Goal: Information Seeking & Learning: Learn about a topic

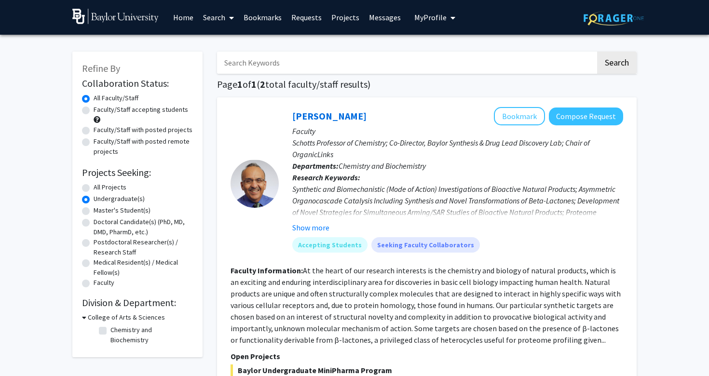
click at [150, 108] on label "Faculty/Staff accepting students" at bounding box center [141, 110] width 94 height 10
click at [100, 108] on input "Faculty/Staff accepting students" at bounding box center [97, 108] width 6 height 6
radio input "true"
click at [424, 18] on span "My Profile" at bounding box center [430, 18] width 32 height 10
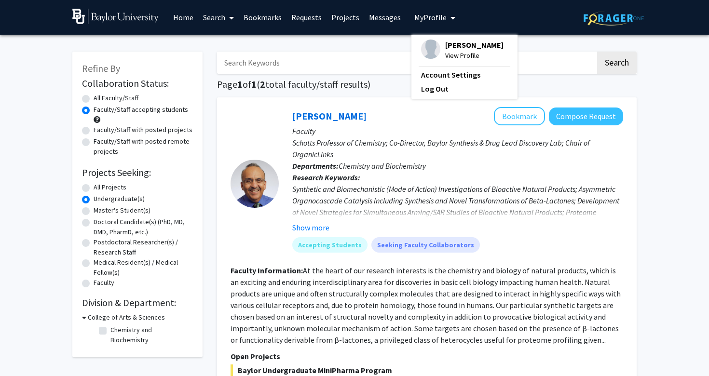
click at [449, 46] on span "[PERSON_NAME]" at bounding box center [474, 45] width 58 height 11
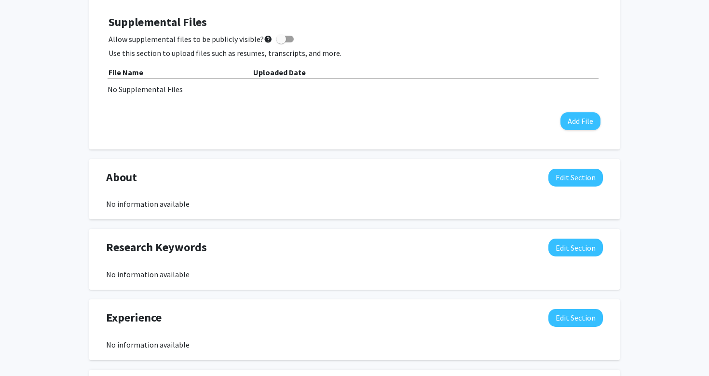
scroll to position [275, 0]
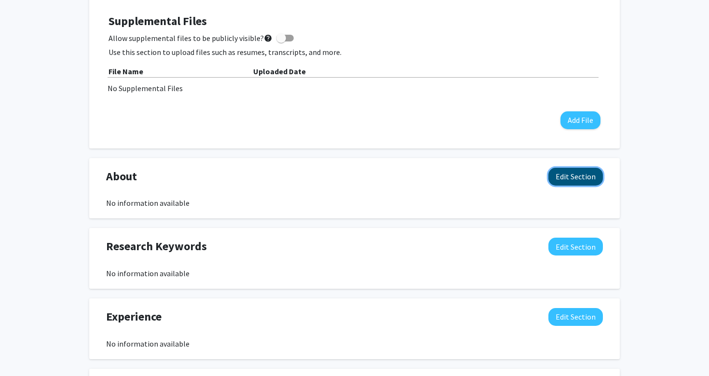
click at [563, 176] on button "Edit Section" at bounding box center [575, 177] width 54 height 18
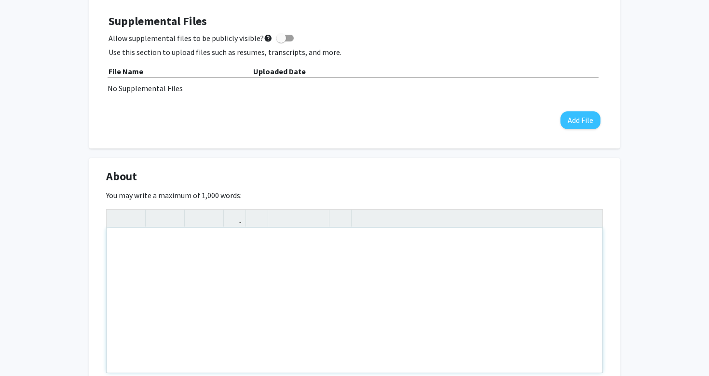
click at [198, 246] on div "Note to users with screen readers: Please deactivate our accessibility plugin f…" at bounding box center [355, 300] width 496 height 145
paste div "Note to users with screen readers: Please deactivate our accessibility plugin f…"
type textarea "<p>I am Lyla Mughal, an undergraduate biology major on the pre-med track, inter…"
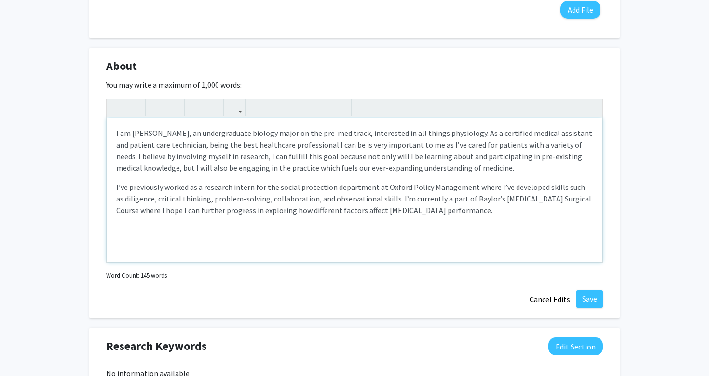
scroll to position [403, 0]
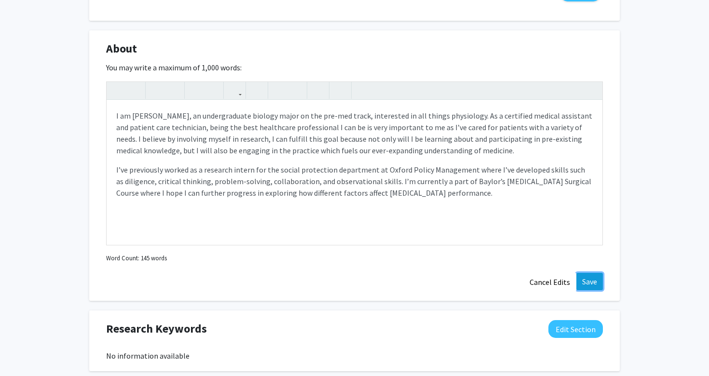
click at [584, 283] on button "Save" at bounding box center [589, 281] width 27 height 17
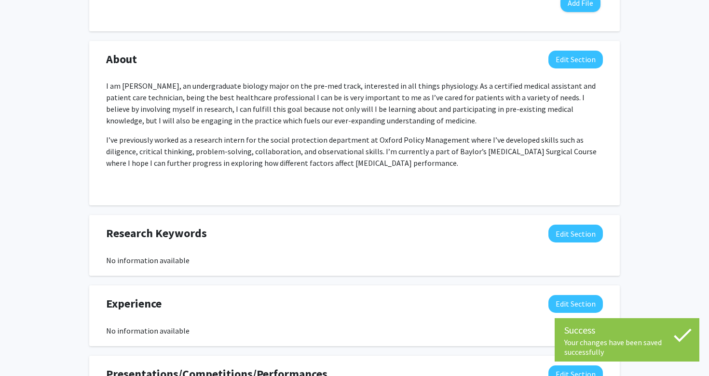
scroll to position [393, 0]
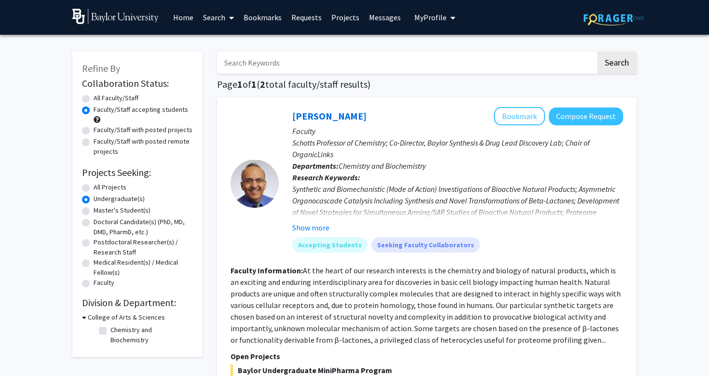
click at [224, 14] on link "Search" at bounding box center [218, 17] width 40 height 34
click at [223, 66] on span "Students" at bounding box center [227, 63] width 59 height 19
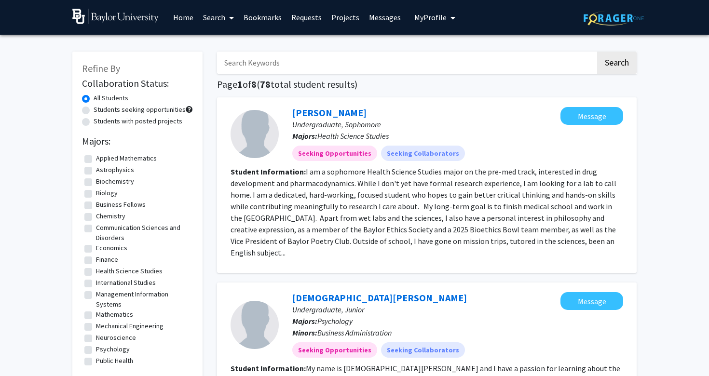
click at [315, 56] on input "Search Keywords" at bounding box center [406, 63] width 378 height 22
type input "[PERSON_NAME]"
click at [597, 52] on button "Search" at bounding box center [617, 63] width 40 height 22
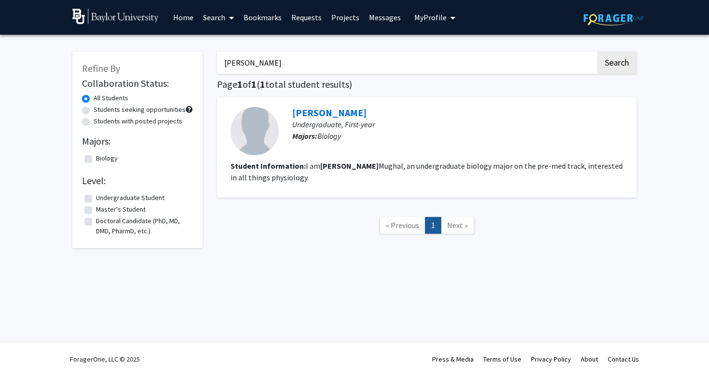
click at [419, 20] on span "My Profile" at bounding box center [430, 18] width 32 height 10
click at [438, 75] on link "Account Settings" at bounding box center [464, 75] width 87 height 12
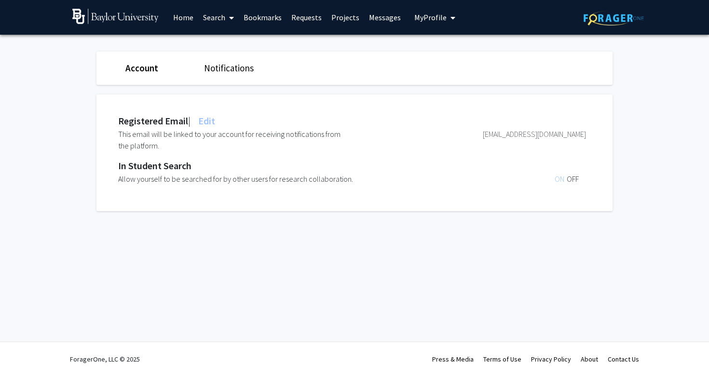
click at [434, 21] on span "My Profile" at bounding box center [430, 18] width 32 height 10
click at [447, 46] on span "[PERSON_NAME]" at bounding box center [474, 45] width 58 height 11
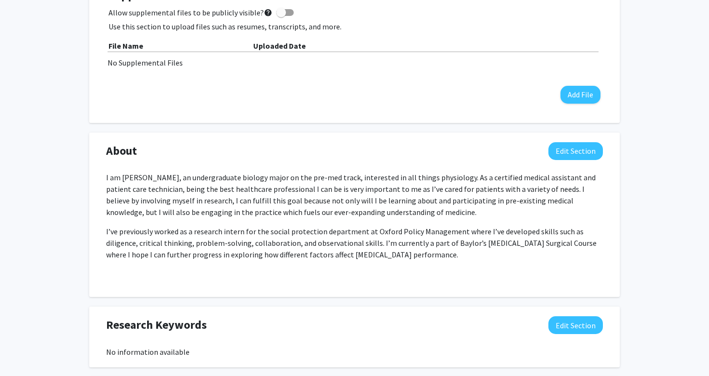
scroll to position [301, 0]
click at [574, 152] on button "Edit Section" at bounding box center [575, 151] width 54 height 18
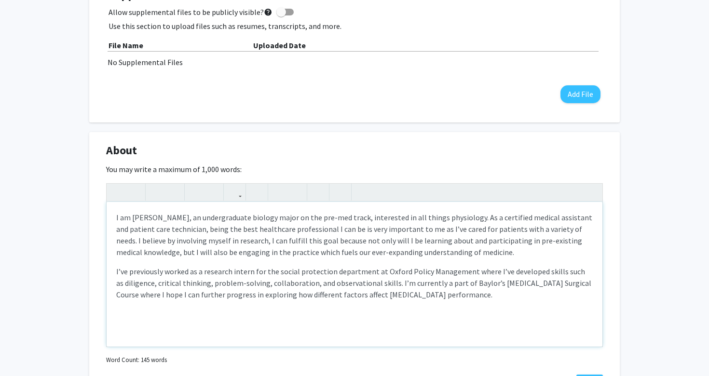
click at [112, 264] on div "I am [PERSON_NAME], an undergraduate biology major on the pre-med track, intere…" at bounding box center [355, 274] width 496 height 145
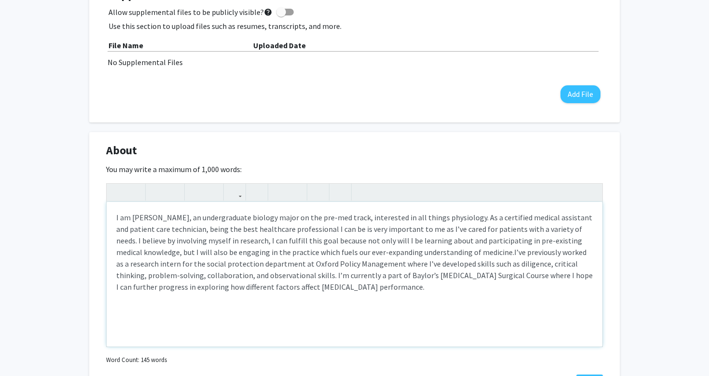
type textarea "<l>I do Sita Consec, ad elitseddoeius tempori utlab et dol mag-ali enima, minim…"
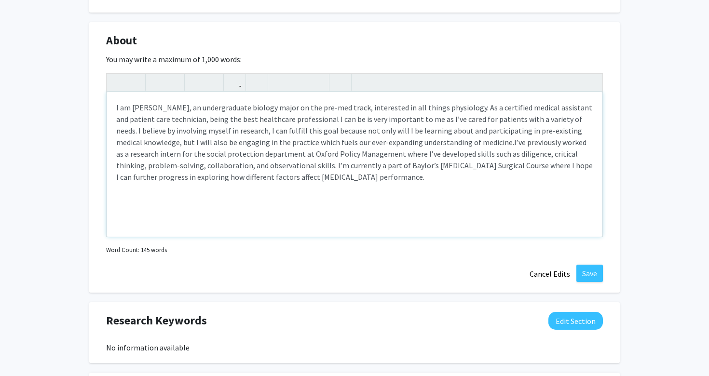
scroll to position [421, 0]
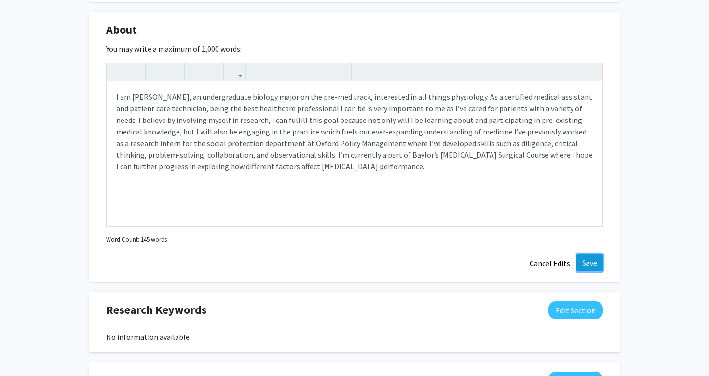
click at [596, 259] on button "Save" at bounding box center [589, 262] width 27 height 17
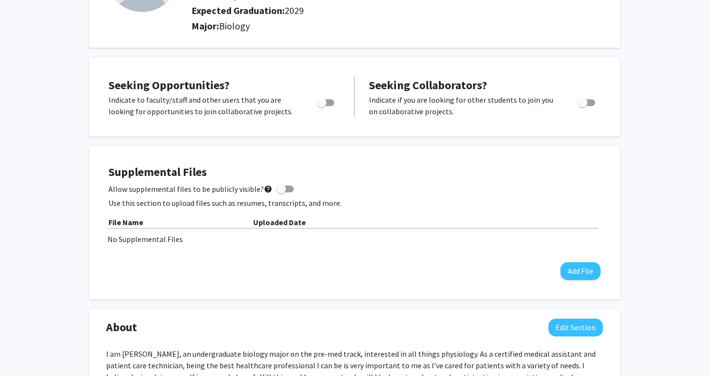
scroll to position [125, 0]
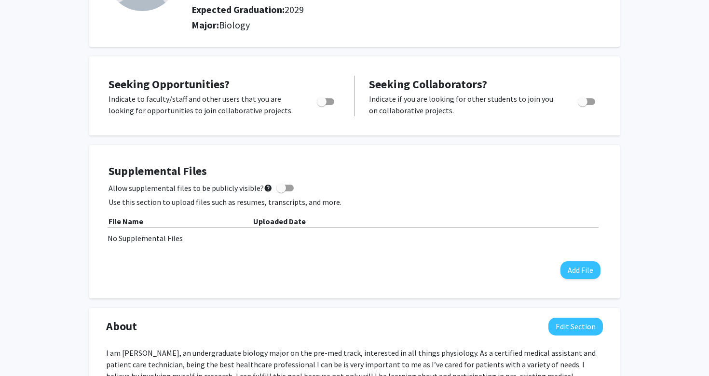
click at [320, 107] on label "Toggle" at bounding box center [323, 102] width 21 height 12
click at [321, 106] on input "Are you actively seeking opportunities?" at bounding box center [321, 105] width 0 height 0
checkbox input "true"
click at [587, 104] on span "Toggle" at bounding box center [586, 101] width 17 height 7
click at [582, 105] on input "Would you like to receive other student requests to work with you?" at bounding box center [582, 105] width 0 height 0
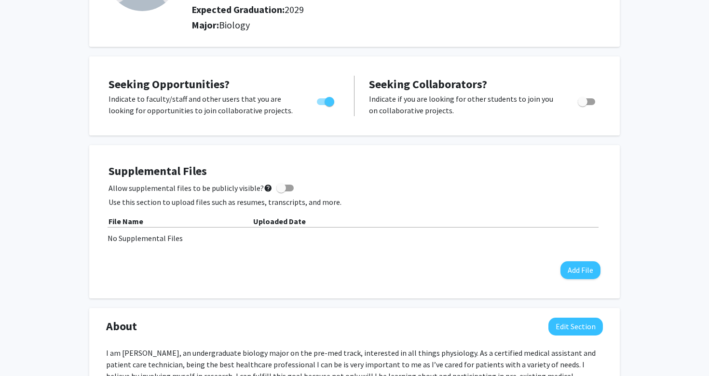
checkbox input "true"
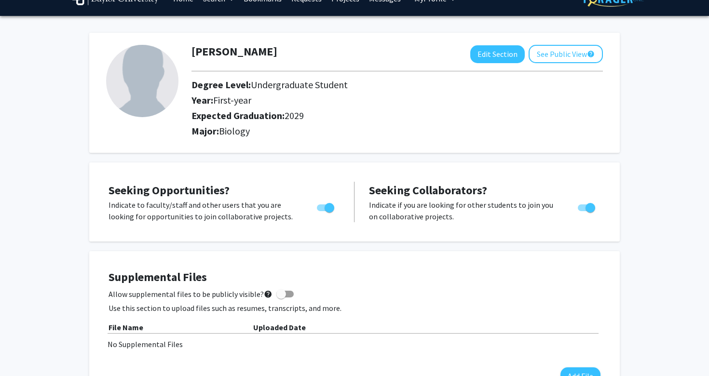
scroll to position [0, 0]
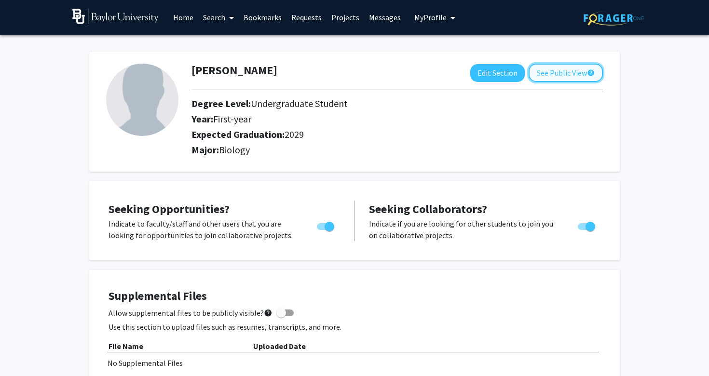
click at [573, 81] on button "See Public View help" at bounding box center [565, 73] width 74 height 18
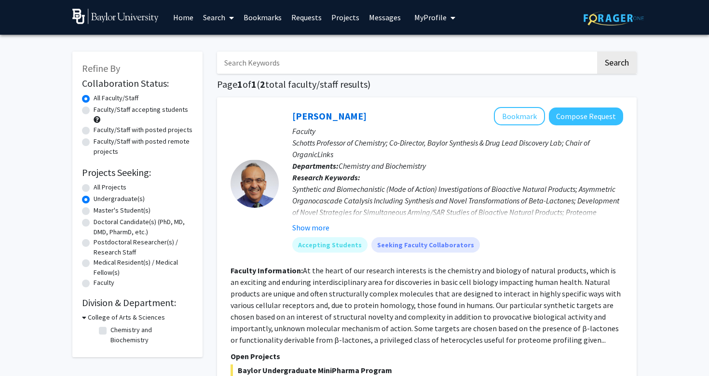
click at [208, 24] on link "Search" at bounding box center [218, 17] width 40 height 34
click at [218, 61] on span "Students" at bounding box center [227, 63] width 59 height 19
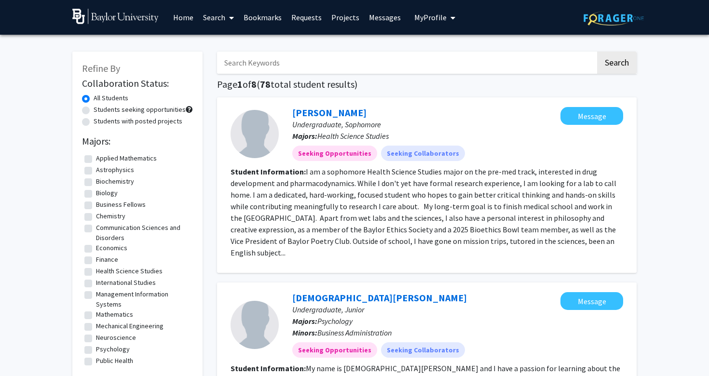
click at [269, 65] on input "Search Keywords" at bounding box center [406, 63] width 378 height 22
click at [613, 60] on button "Search" at bounding box center [617, 63] width 40 height 22
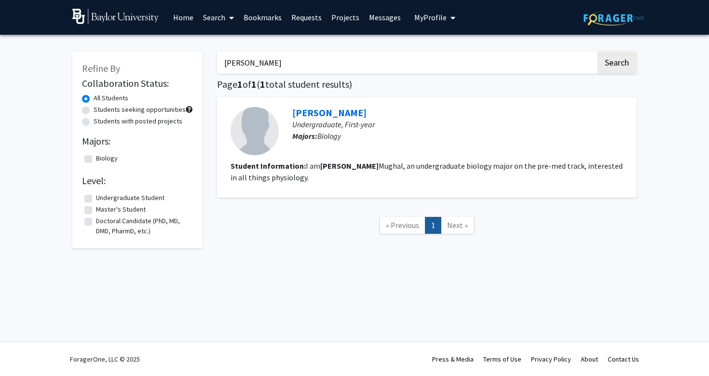
click at [420, 169] on fg-read-more "I am Lyla Mughal, an undergraduate biology major on the pre-med track, interest…" at bounding box center [426, 171] width 392 height 21
click at [394, 231] on link "« Previous" at bounding box center [402, 225] width 46 height 17
click at [286, 61] on input "[PERSON_NAME]" at bounding box center [406, 63] width 378 height 22
type input "lyl"
click at [412, 172] on section "Student Information: I am Lyla Mughal, an undergraduate biology major on the pr…" at bounding box center [426, 171] width 392 height 23
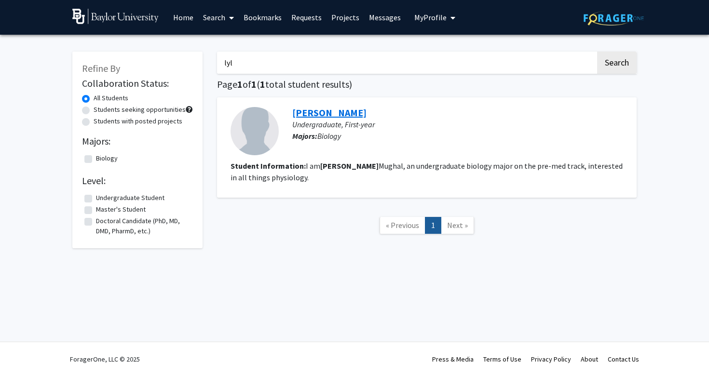
click at [322, 111] on link "[PERSON_NAME]" at bounding box center [329, 113] width 74 height 12
click at [306, 56] on input "[PERSON_NAME]" at bounding box center [406, 63] width 378 height 22
click at [306, 66] on input "[PERSON_NAME]" at bounding box center [406, 63] width 378 height 22
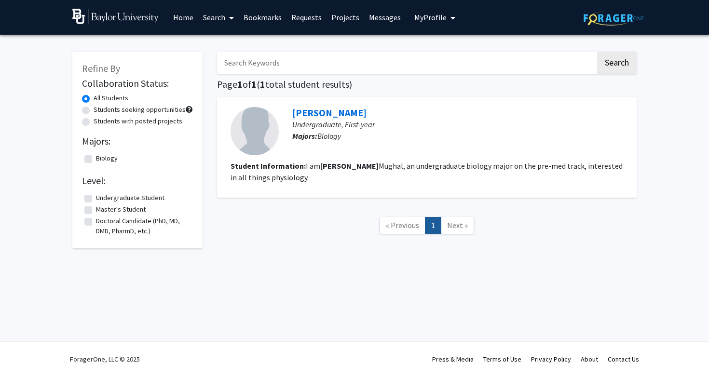
click at [597, 52] on button "Search" at bounding box center [617, 63] width 40 height 22
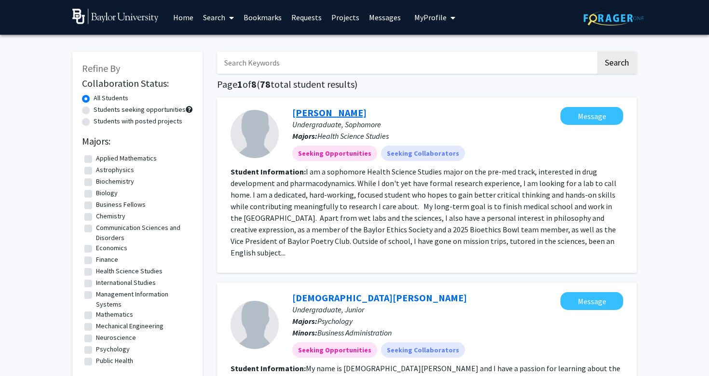
click at [315, 111] on link "Daniel Kim" at bounding box center [329, 113] width 74 height 12
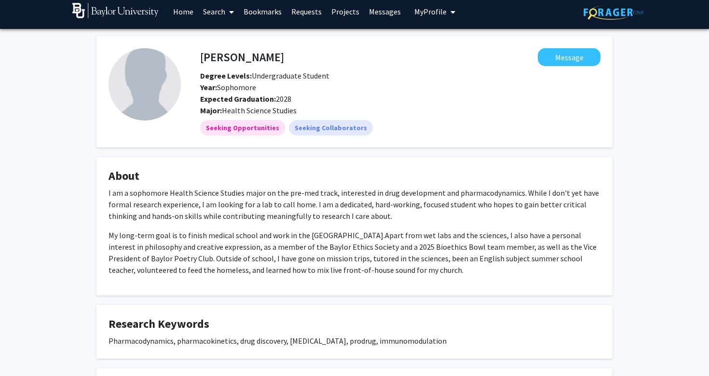
scroll to position [201, 0]
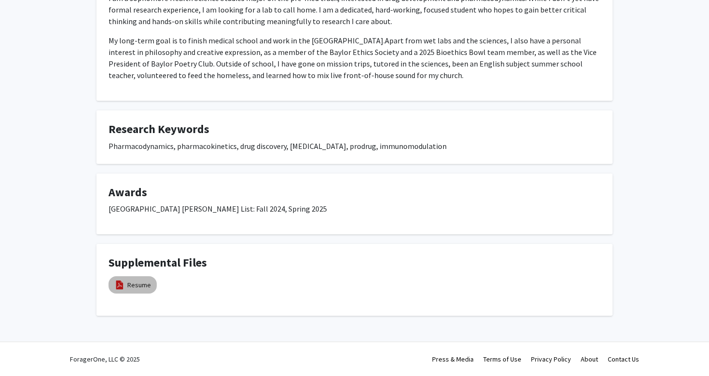
click at [132, 291] on mat-chip "Resume" at bounding box center [132, 284] width 48 height 17
click at [130, 281] on link "Resume" at bounding box center [139, 285] width 24 height 10
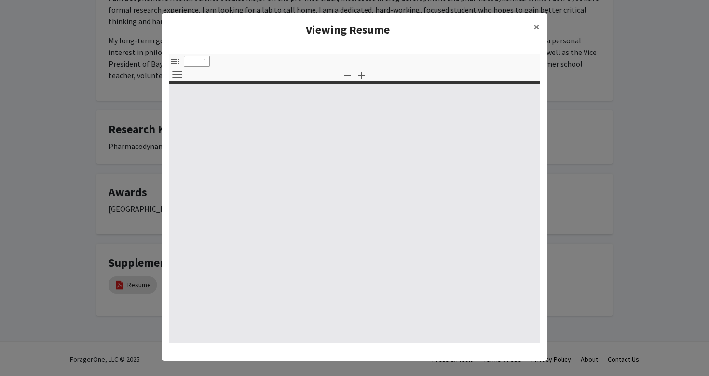
select select "custom"
type input "0"
select select "custom"
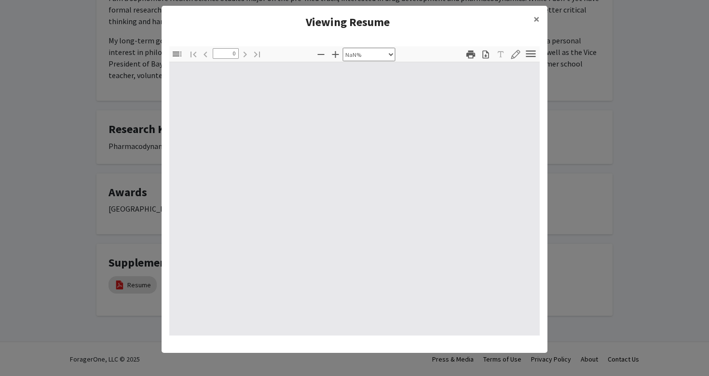
type input "1"
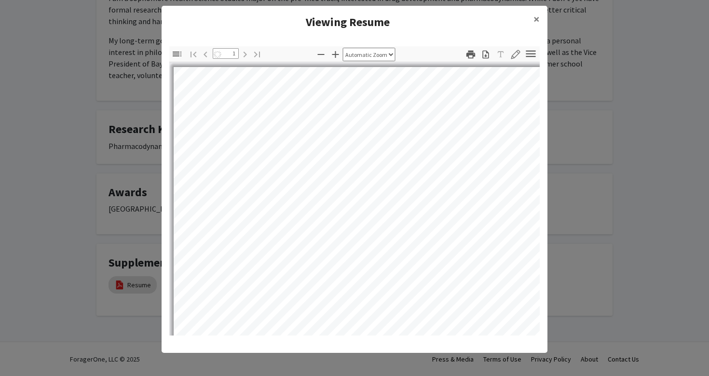
select select "auto"
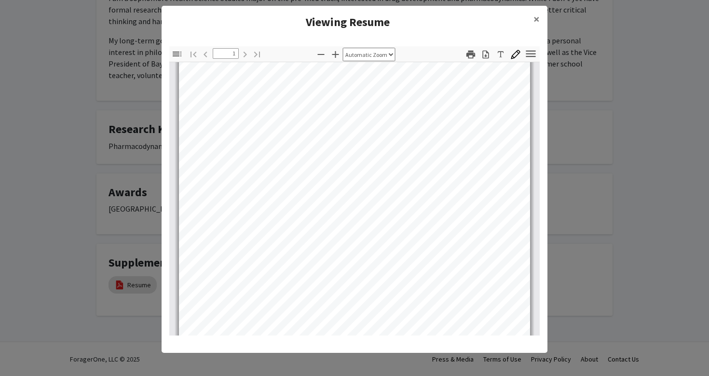
scroll to position [190, 0]
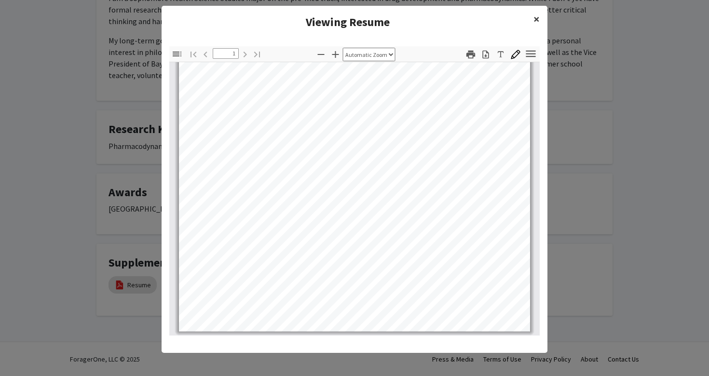
click at [534, 17] on span "×" at bounding box center [536, 19] width 6 height 15
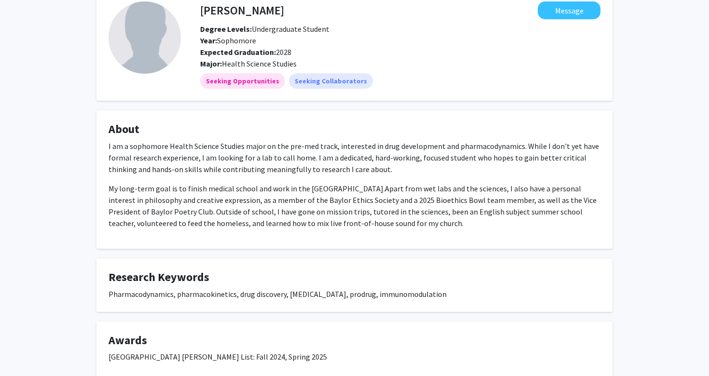
scroll to position [0, 0]
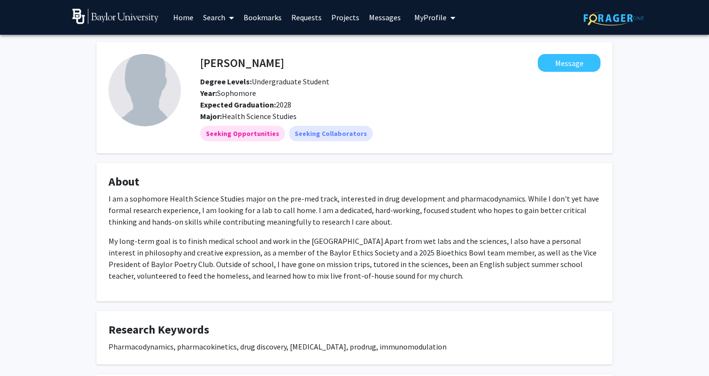
click at [188, 16] on link "Home" at bounding box center [183, 17] width 30 height 34
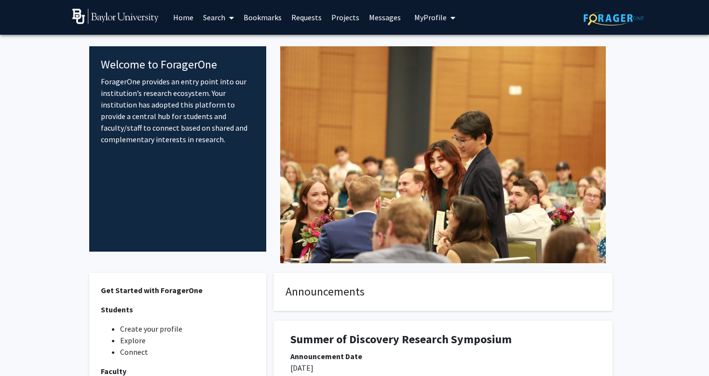
click at [211, 15] on link "Search" at bounding box center [218, 17] width 40 height 34
click at [231, 42] on span "Faculty/Staff" at bounding box center [233, 44] width 71 height 19
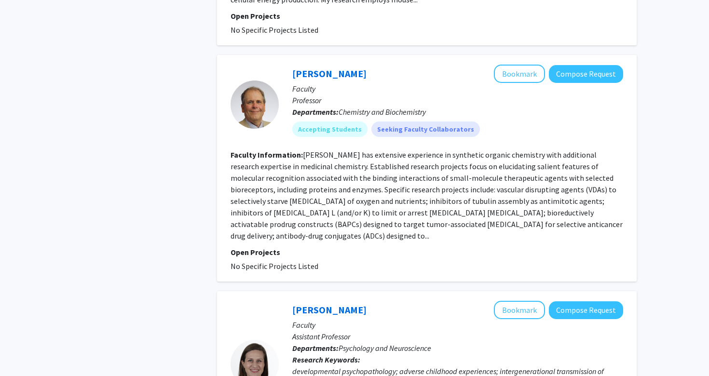
scroll to position [1825, 0]
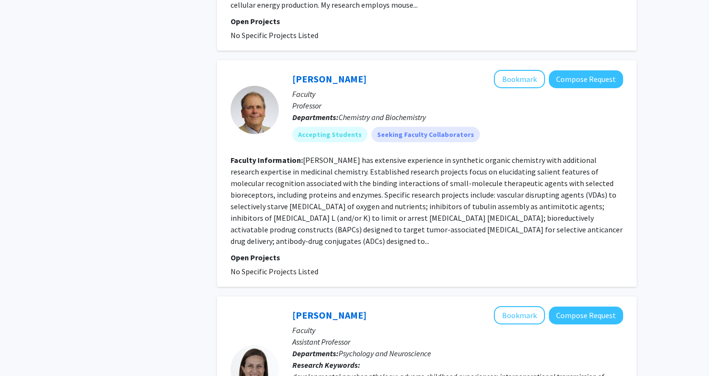
click at [339, 185] on fg-read-more "Dr. Kevin G. Pinney has extensive experience in synthetic organic chemistry wit…" at bounding box center [426, 200] width 392 height 91
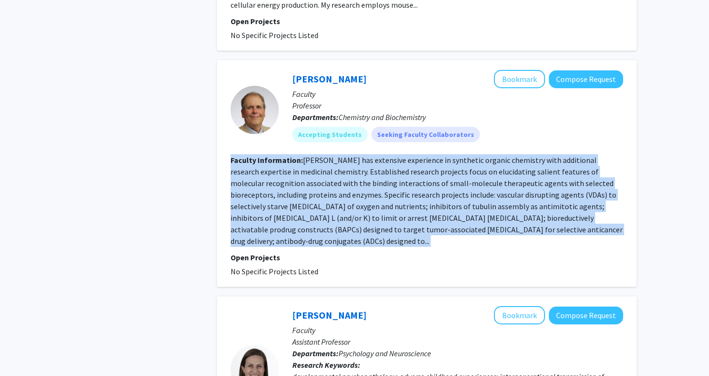
click at [339, 185] on fg-read-more "Dr. Kevin G. Pinney has extensive experience in synthetic organic chemistry wit…" at bounding box center [426, 200] width 392 height 91
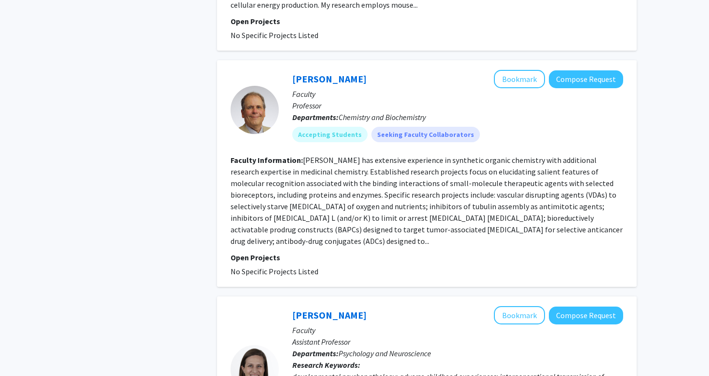
click at [339, 185] on fg-read-more "Dr. Kevin G. Pinney has extensive experience in synthetic organic chemistry wit…" at bounding box center [426, 200] width 392 height 91
click at [338, 198] on fg-read-more "Dr. Kevin G. Pinney has extensive experience in synthetic organic chemistry wit…" at bounding box center [426, 200] width 392 height 91
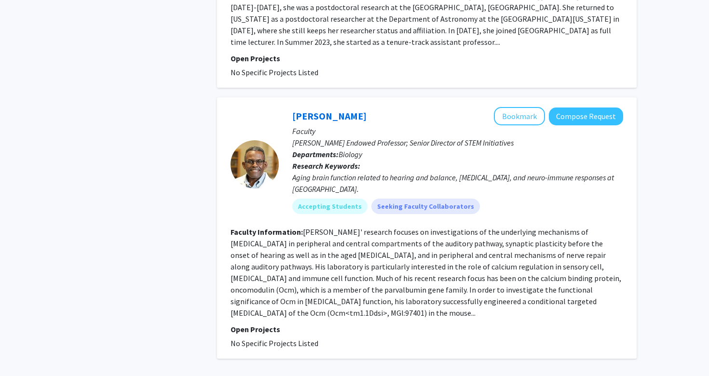
scroll to position [2565, 0]
click at [328, 111] on link "Dwayne Simmons" at bounding box center [329, 117] width 74 height 12
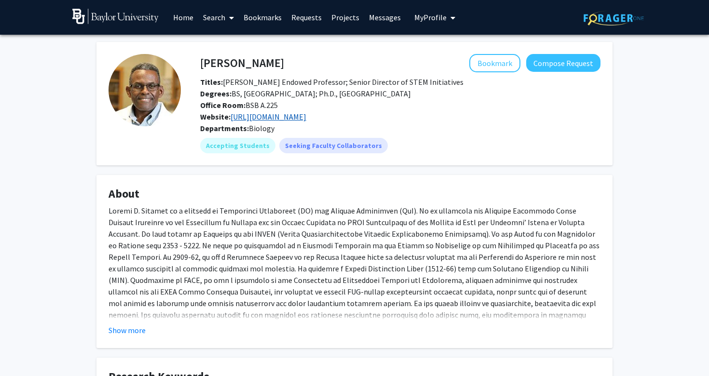
click at [277, 118] on link "https://sites.baylor.edu/simmonslab/" at bounding box center [268, 117] width 76 height 10
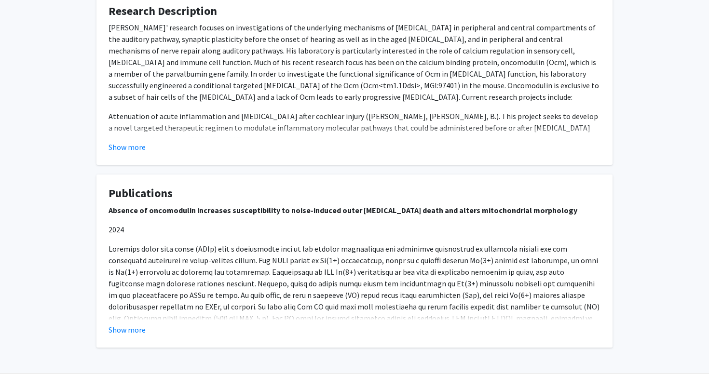
scroll to position [415, 0]
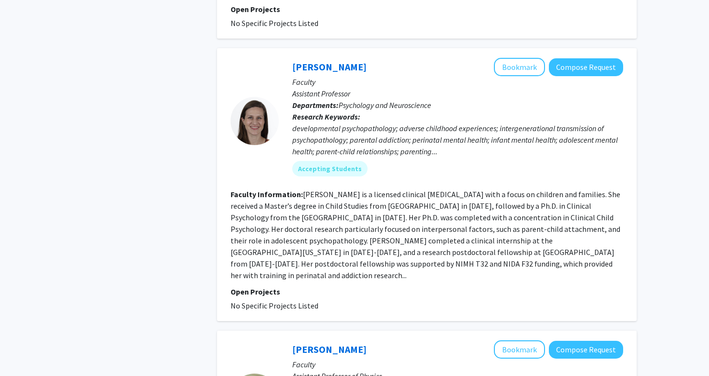
scroll to position [2061, 0]
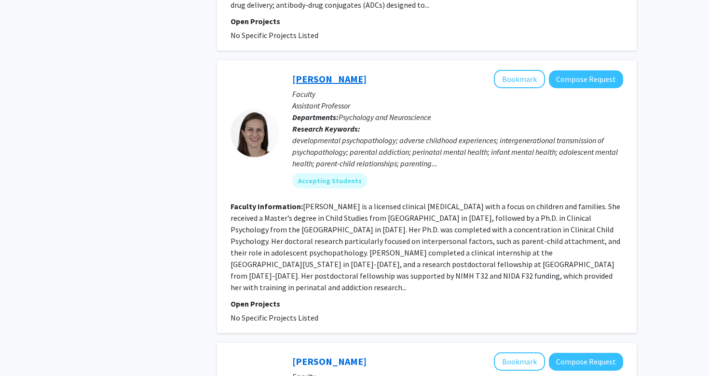
click at [314, 73] on link "Francesca Penner" at bounding box center [329, 79] width 74 height 12
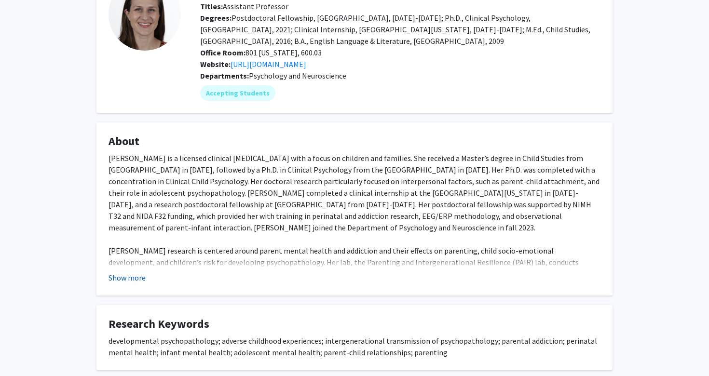
scroll to position [47, 0]
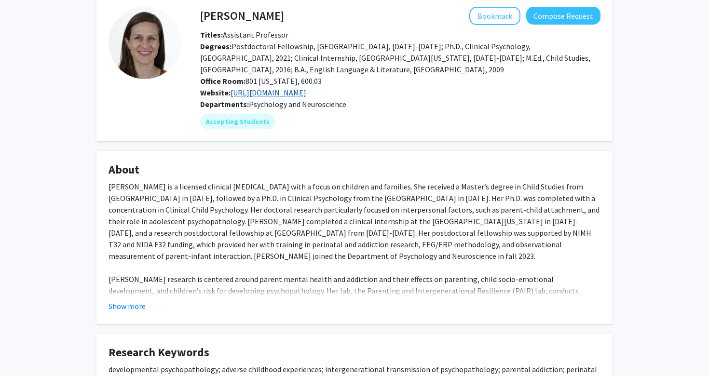
click at [296, 91] on link "https://scholar.google.com/citations?user=cPsovD8AAAAJ&hl=en" at bounding box center [268, 93] width 76 height 10
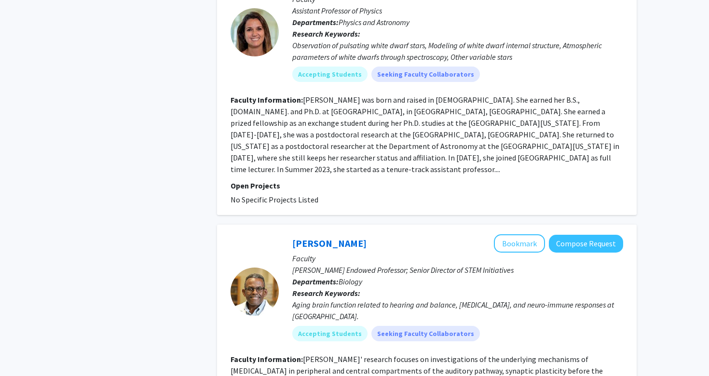
scroll to position [2574, 0]
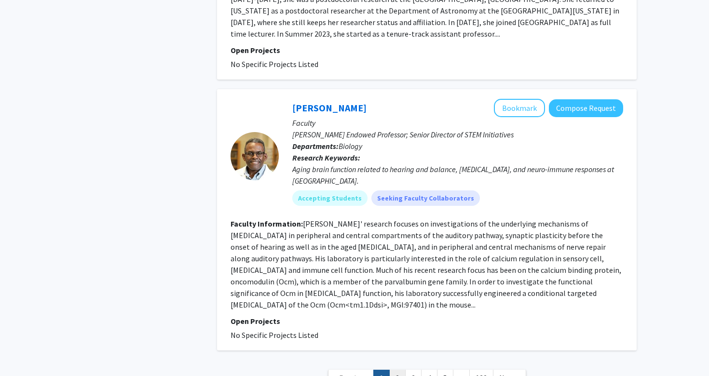
click at [401, 370] on link "2" at bounding box center [397, 378] width 16 height 17
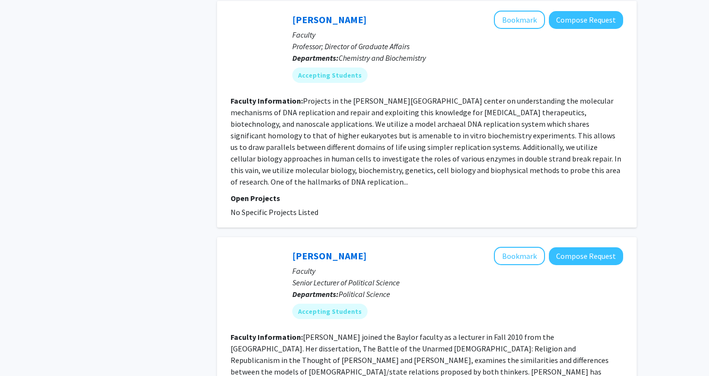
scroll to position [1727, 0]
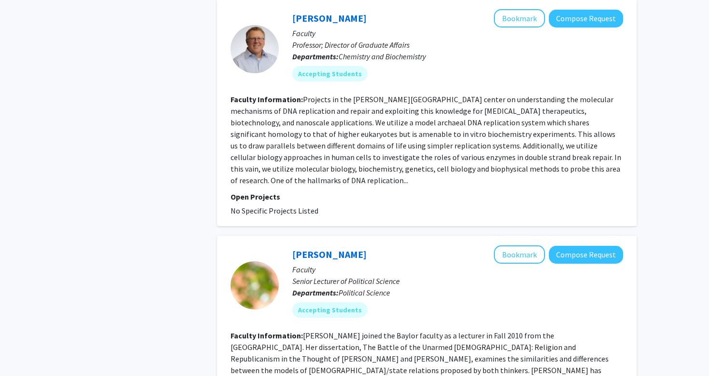
click at [332, 94] on fg-read-more "Projects in the Trakselis laboratory center on understanding the molecular mech…" at bounding box center [425, 139] width 390 height 91
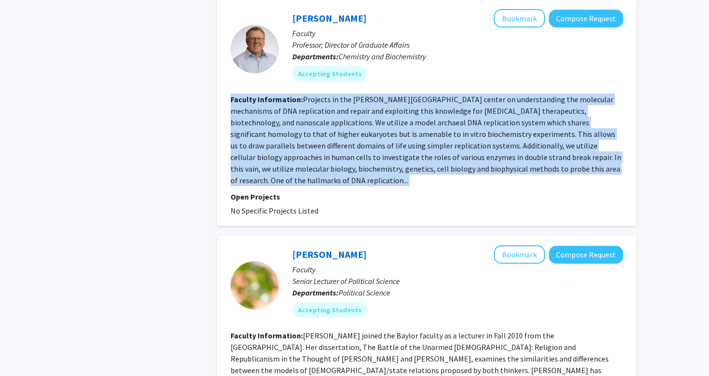
click at [332, 112] on fg-read-more "Projects in the Trakselis laboratory center on understanding the molecular mech…" at bounding box center [425, 139] width 390 height 91
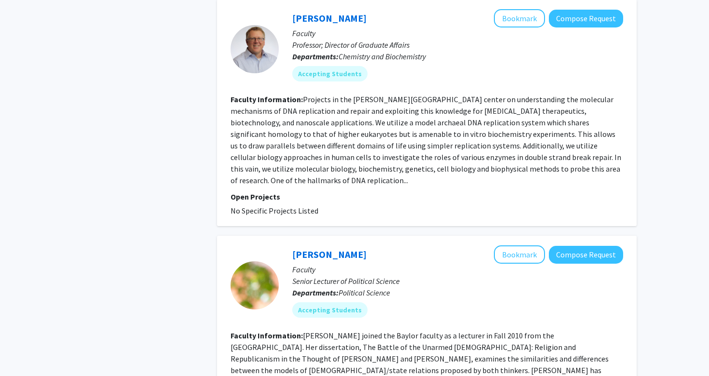
click at [332, 112] on fg-read-more "Projects in the Trakselis laboratory center on understanding the molecular mech…" at bounding box center [425, 139] width 390 height 91
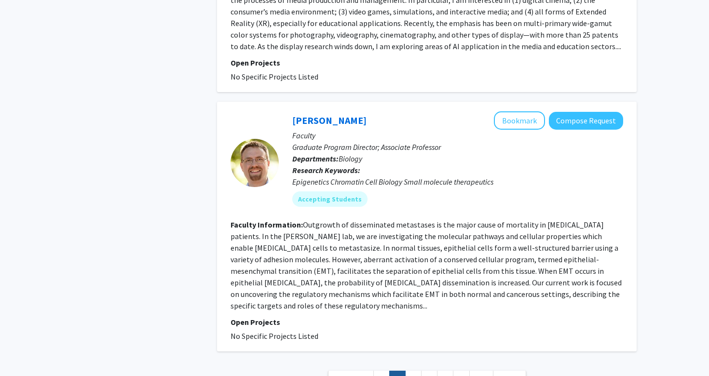
scroll to position [2312, 0]
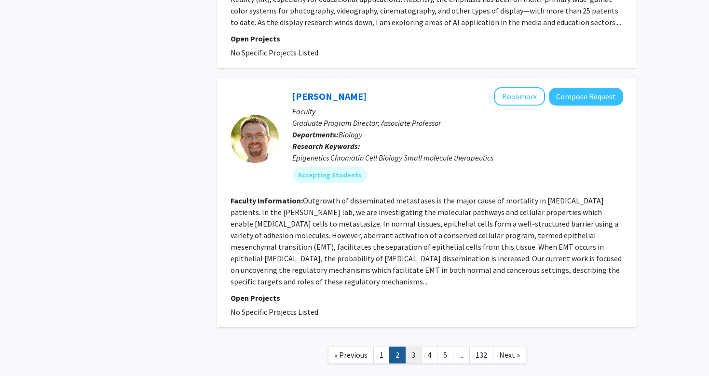
click at [413, 347] on link "3" at bounding box center [413, 355] width 16 height 17
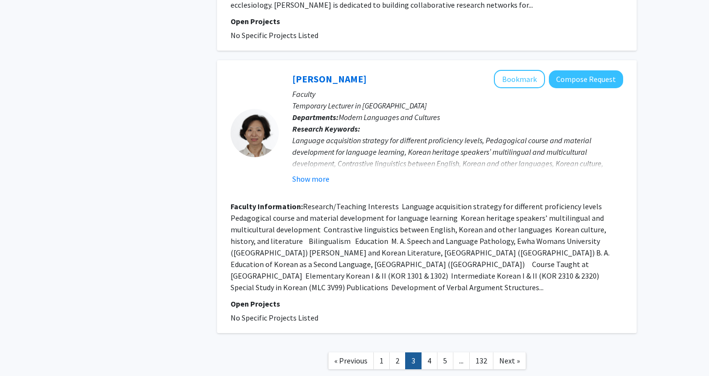
scroll to position [1860, 0]
